Goal: Task Accomplishment & Management: Manage account settings

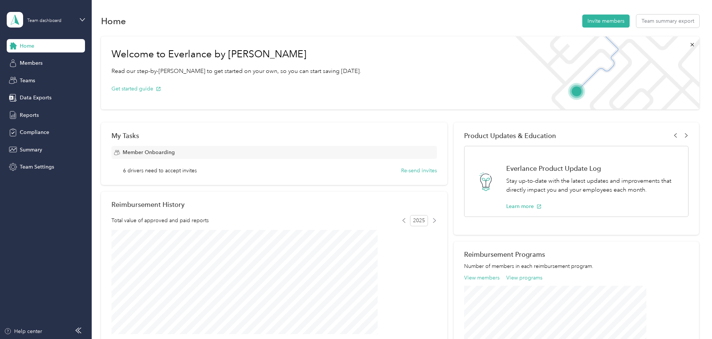
click at [175, 155] on span "Member Onboarding" at bounding box center [149, 153] width 52 height 8
click at [403, 169] on button "Re-send invites" at bounding box center [419, 171] width 36 height 8
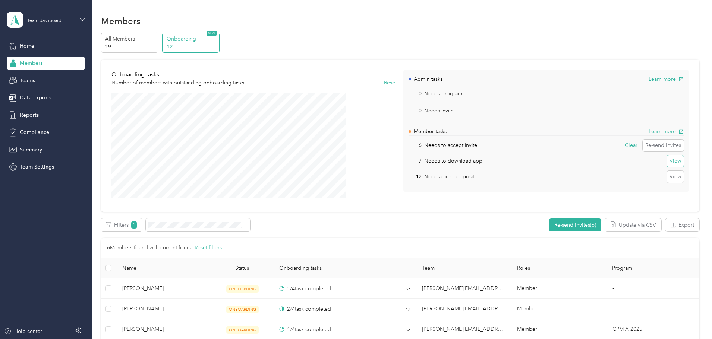
click at [666, 159] on button "View" at bounding box center [674, 161] width 17 height 12
click at [666, 173] on button "View" at bounding box center [674, 177] width 17 height 12
click at [27, 80] on span "Teams" at bounding box center [27, 81] width 15 height 8
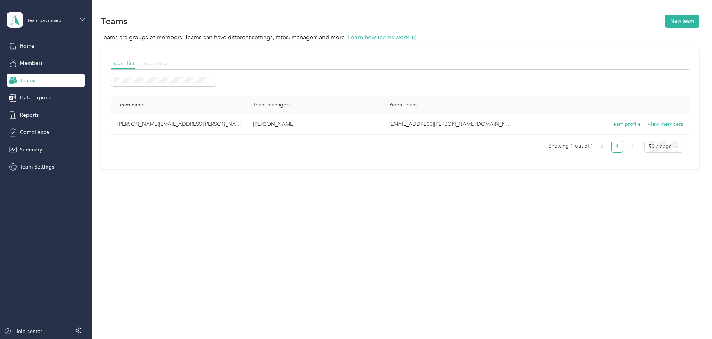
click at [169, 64] on span "Team tree" at bounding box center [155, 63] width 26 height 7
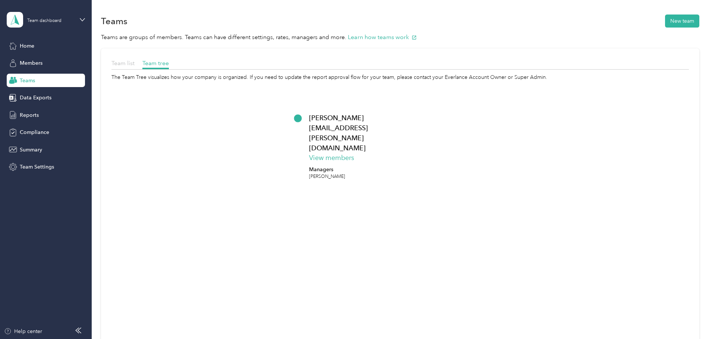
click at [134, 63] on span "Team list" at bounding box center [122, 63] width 23 height 7
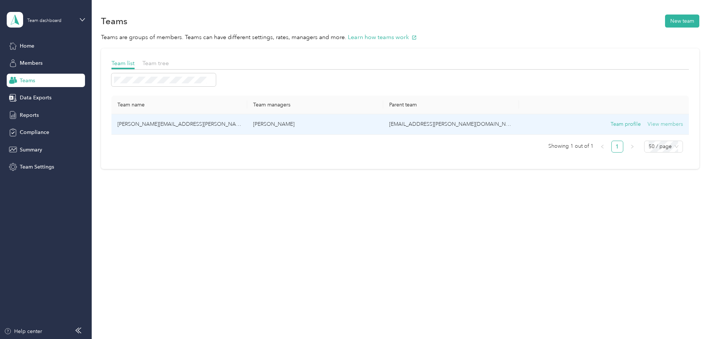
click at [647, 123] on button "View members" at bounding box center [664, 124] width 35 height 8
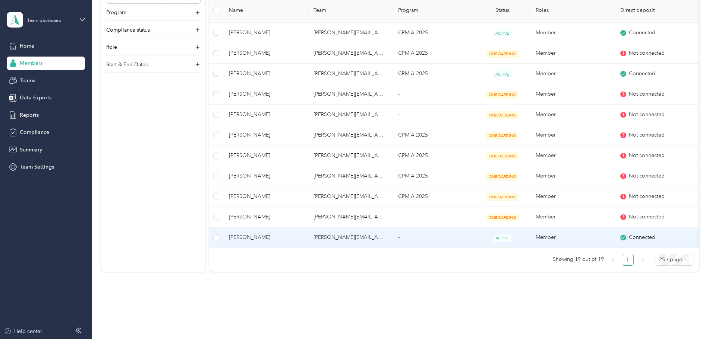
click at [222, 236] on td at bounding box center [215, 238] width 13 height 20
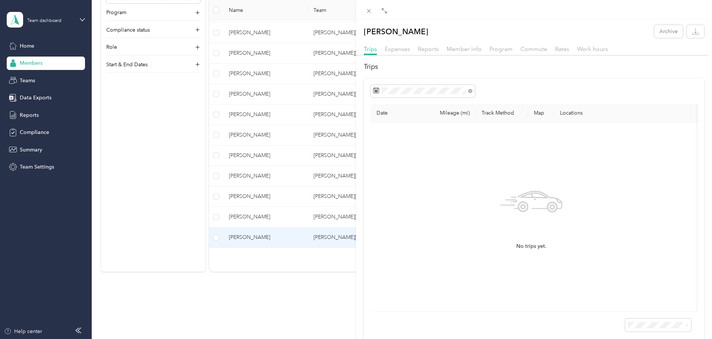
click at [521, 72] on div "Trips Date Mileage (mi) Track Method Map Locations Mileage value Purpose No tri…" at bounding box center [534, 203] width 356 height 283
click at [253, 289] on div "[PERSON_NAME] Archive Trips Expenses Reports Member info Program Commute Rates …" at bounding box center [356, 169] width 712 height 339
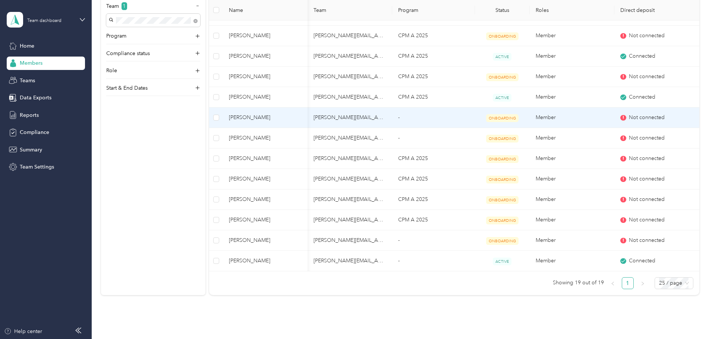
scroll to position [245, 0]
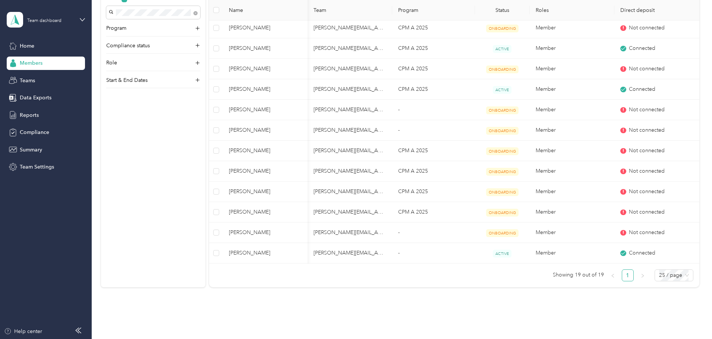
drag, startPoint x: 188, startPoint y: 170, endPoint x: 202, endPoint y: 171, distance: 13.5
click at [189, 170] on div "Filter by 1 Filters applied Reset filters Team 1 Program Compliance status Role…" at bounding box center [153, 117] width 104 height 339
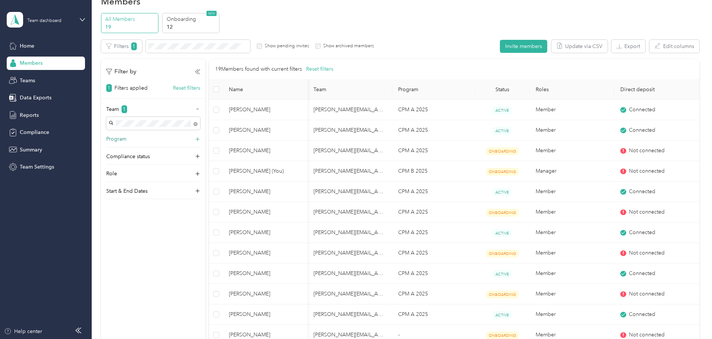
scroll to position [0, 0]
